Goal: Check status: Check status

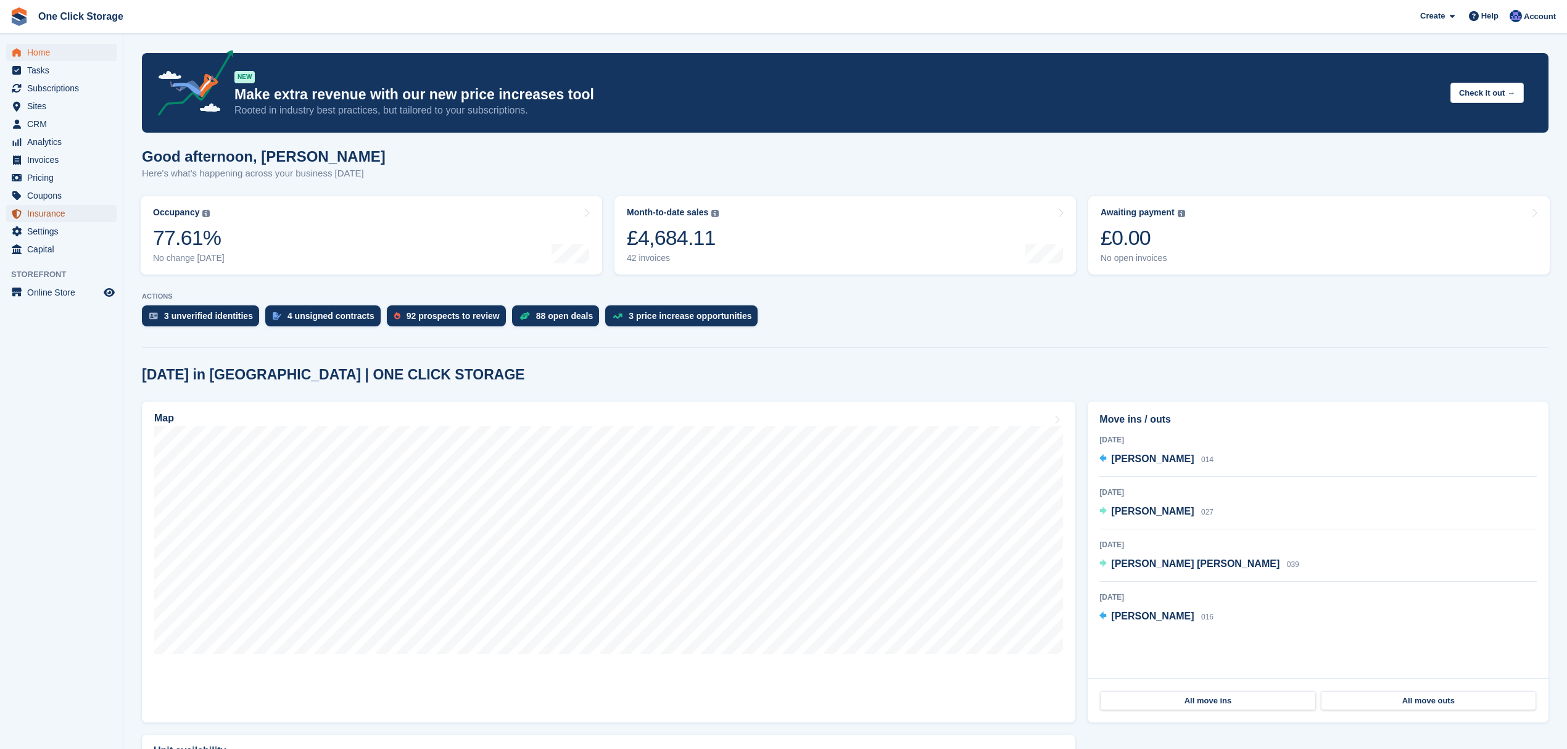
click at [75, 210] on span "Insurance" at bounding box center [64, 213] width 74 height 17
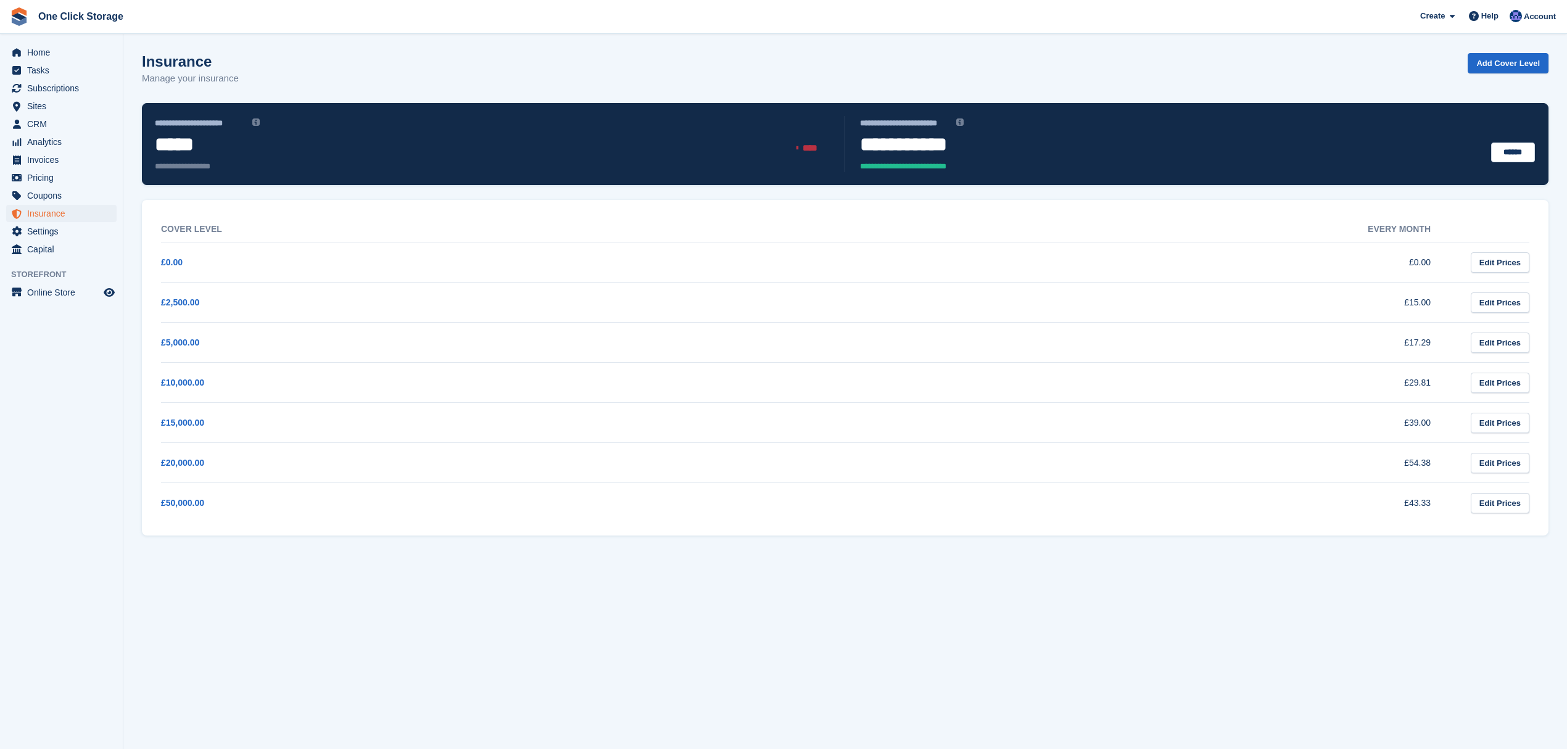
click at [939, 168] on span "**********" at bounding box center [1025, 166] width 330 height 12
click at [45, 56] on span "Home" at bounding box center [64, 52] width 74 height 17
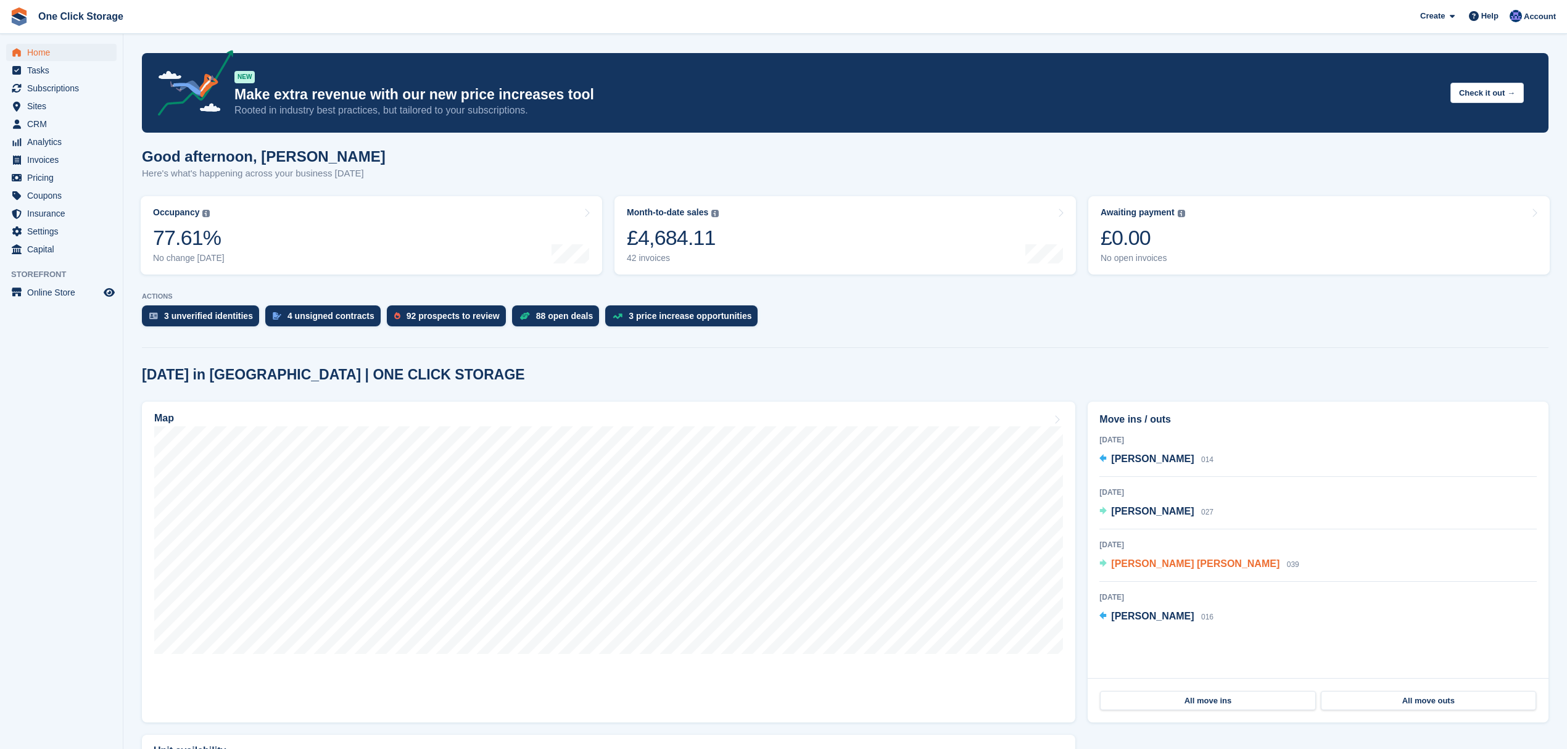
click at [1147, 563] on span "[PERSON_NAME] [PERSON_NAME]" at bounding box center [1195, 563] width 168 height 10
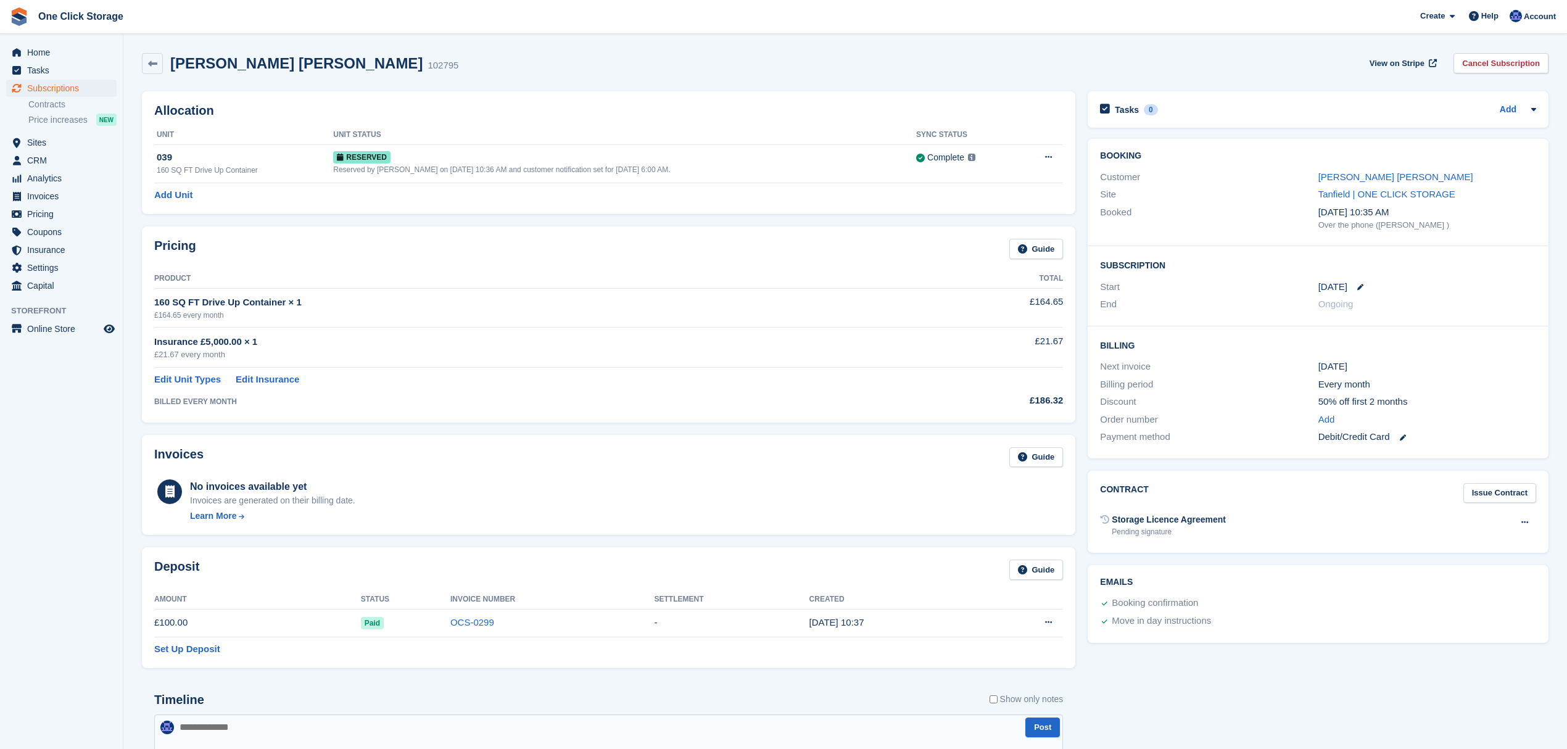
drag, startPoint x: 260, startPoint y: 343, endPoint x: 201, endPoint y: 338, distance: 58.8
click at [201, 338] on div "Insurance £5,000.00 × 1" at bounding box center [524, 342] width 741 height 14
click at [246, 348] on div "Insurance £5,000.00 × 1" at bounding box center [524, 342] width 741 height 14
